Goal: Task Accomplishment & Management: Use online tool/utility

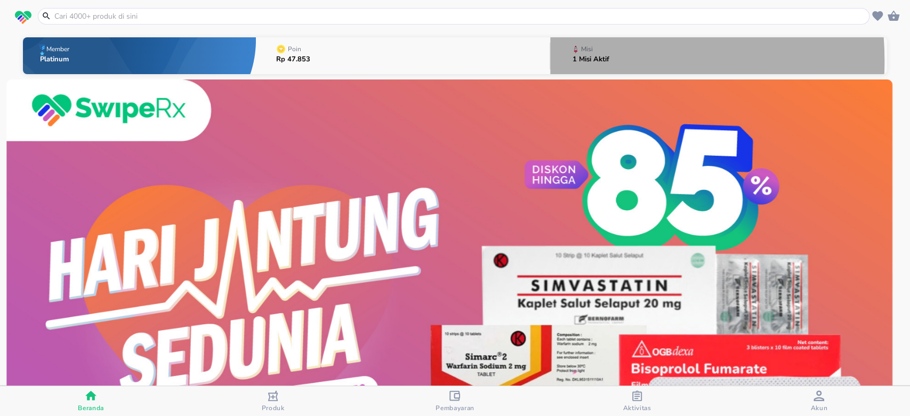
click at [567, 61] on div "Misi 1 Misi Aktif" at bounding box center [590, 55] width 47 height 37
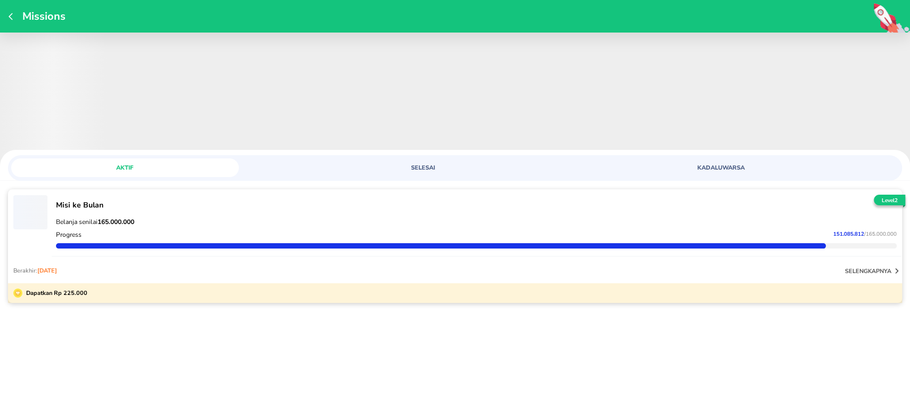
click at [299, 205] on p "Misi ke Bulan" at bounding box center [476, 205] width 841 height 10
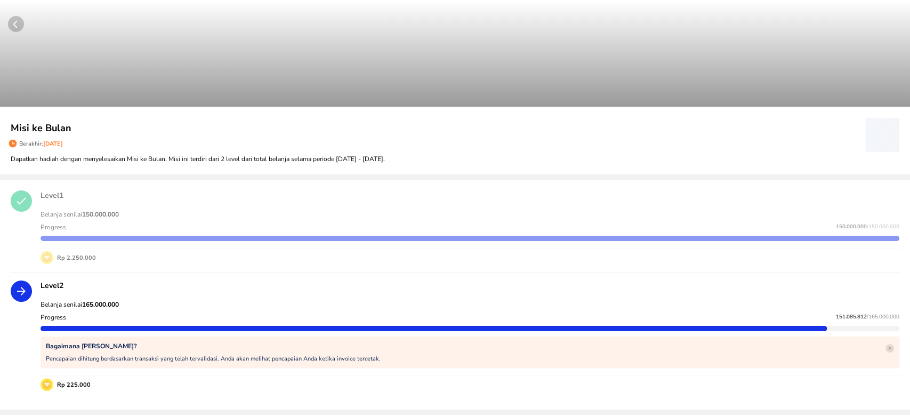
scroll to position [71, 0]
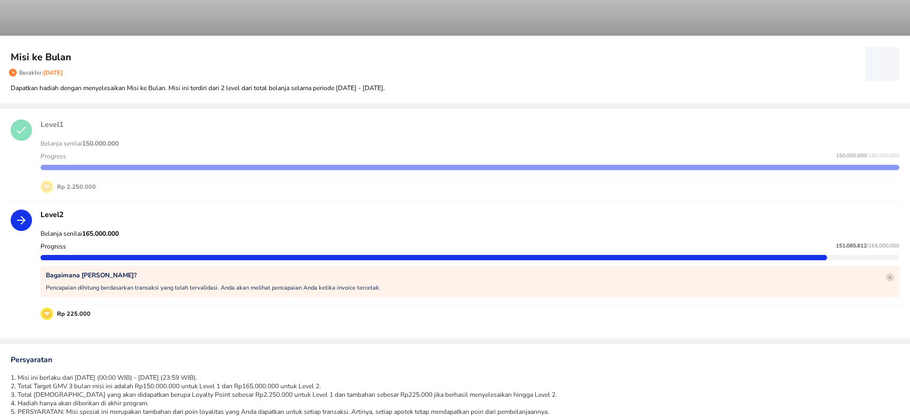
click at [836, 243] on span "151.085.812" at bounding box center [851, 245] width 31 height 7
copy p "151.085.812"
